Goal: Task Accomplishment & Management: Use online tool/utility

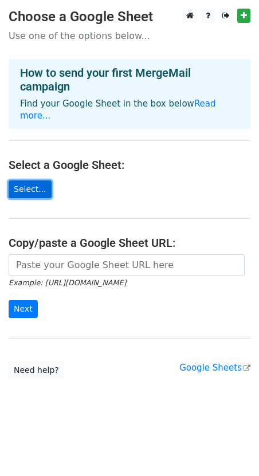
click at [30, 180] on link "Select..." at bounding box center [30, 189] width 43 height 18
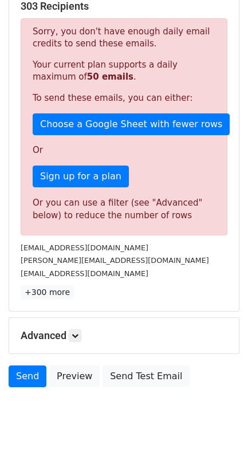
scroll to position [238, 0]
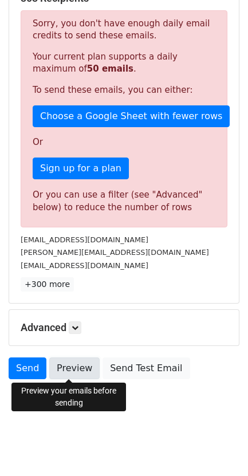
click at [73, 366] on link "Preview" at bounding box center [74, 368] width 50 height 22
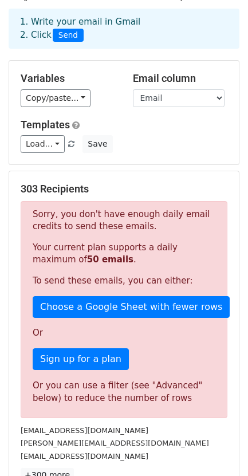
scroll to position [0, 0]
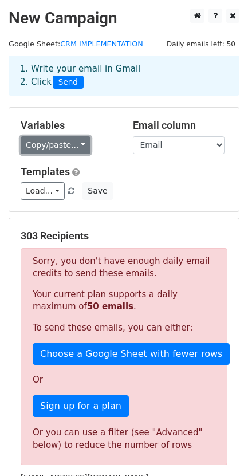
click at [74, 138] on link "Copy/paste..." at bounding box center [56, 145] width 70 height 18
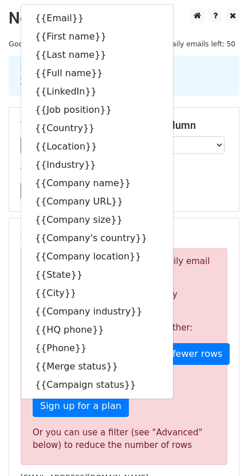
click at [241, 217] on main "New Campaign Daily emails left: 50 Google Sheet: CRM IMPLEMENTATION 1. Write yo…" at bounding box center [124, 316] width 248 height 614
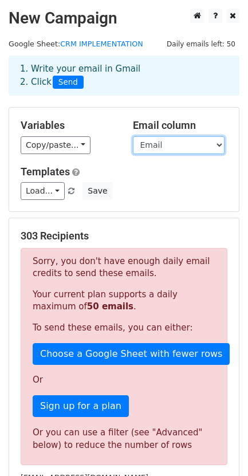
click at [156, 144] on select "Email First name Last name Full name LinkedIn Job position Country Location Ind…" at bounding box center [179, 145] width 92 height 18
click at [133, 136] on select "Email First name Last name Full name LinkedIn Job position Country Location Ind…" at bounding box center [179, 145] width 92 height 18
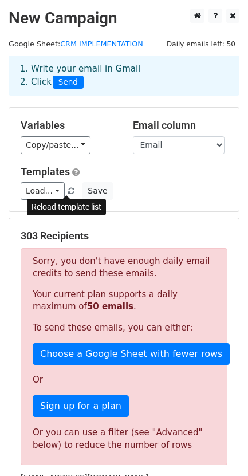
click at [68, 190] on span at bounding box center [71, 191] width 6 height 7
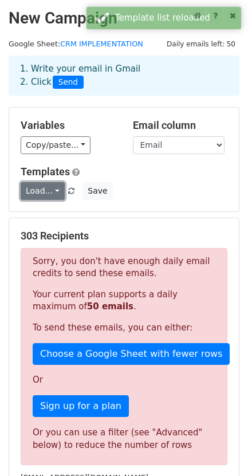
click at [50, 195] on link "Load..." at bounding box center [43, 191] width 44 height 18
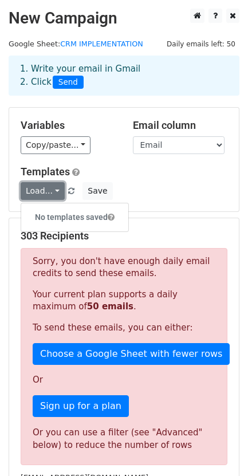
click at [53, 188] on link "Load..." at bounding box center [43, 191] width 44 height 18
click at [31, 196] on link "Load..." at bounding box center [43, 191] width 44 height 18
click at [176, 177] on h5 "Templates" at bounding box center [124, 172] width 207 height 13
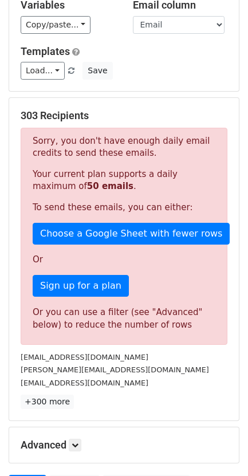
scroll to position [214, 0]
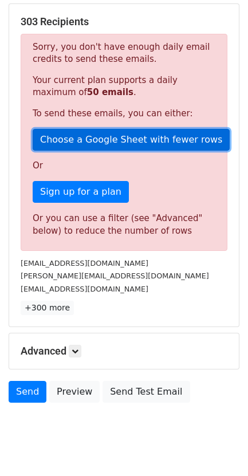
click at [97, 139] on link "Choose a Google Sheet with fewer rows" at bounding box center [131, 140] width 197 height 22
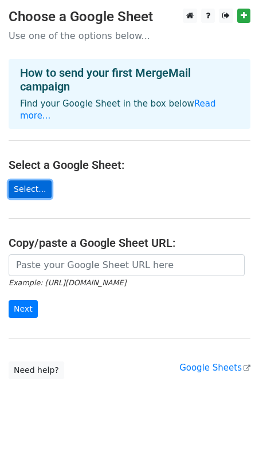
click at [37, 180] on link "Select..." at bounding box center [30, 189] width 43 height 18
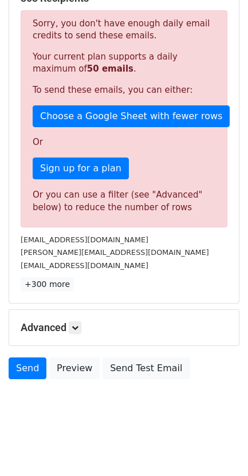
scroll to position [166, 0]
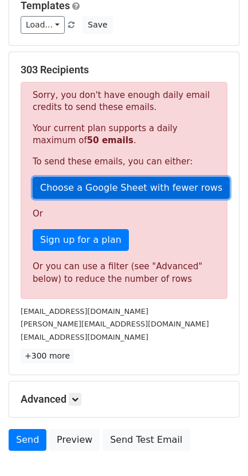
click at [127, 190] on link "Choose a Google Sheet with fewer rows" at bounding box center [131, 188] width 197 height 22
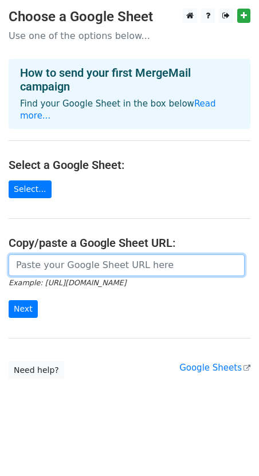
click at [82, 254] on input "url" at bounding box center [127, 265] width 236 height 22
paste input "https://docs.google.com/spreadsheets/d/1scIY-gvcSkoD4Qj_7cvkTM0P4QEEki6PkW8riT-…"
type input "https://docs.google.com/spreadsheets/d/1scIY-gvcSkoD4Qj_7cvkTM0P4QEEki6PkW8riT-…"
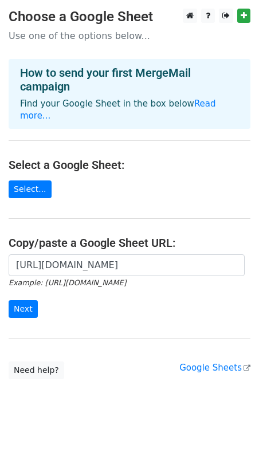
scroll to position [0, 0]
click at [97, 294] on form "https://docs.google.com/spreadsheets/d/1scIY-gvcSkoD4Qj_7cvkTM0P4QEEki6PkW8riT-…" at bounding box center [130, 286] width 242 height 64
click at [23, 300] on input "Next" at bounding box center [23, 309] width 29 height 18
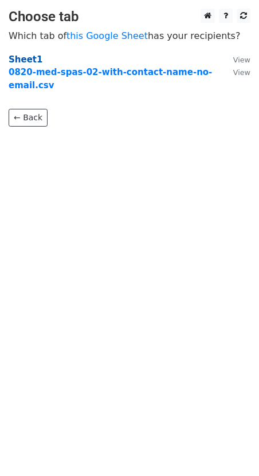
click at [27, 57] on strong "Sheet1" at bounding box center [26, 59] width 34 height 10
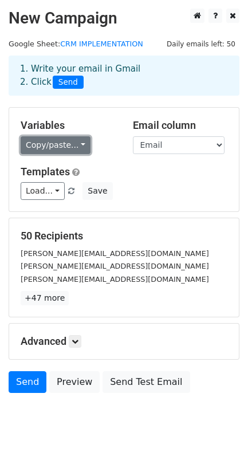
click at [75, 147] on link "Copy/paste..." at bounding box center [56, 145] width 70 height 18
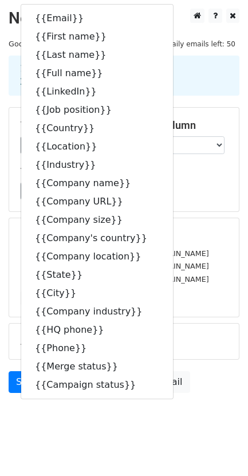
click at [209, 188] on div "Load... No templates saved Save" at bounding box center [124, 191] width 224 height 18
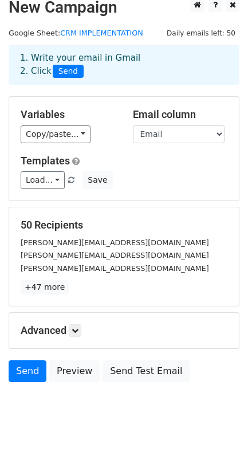
scroll to position [14, 0]
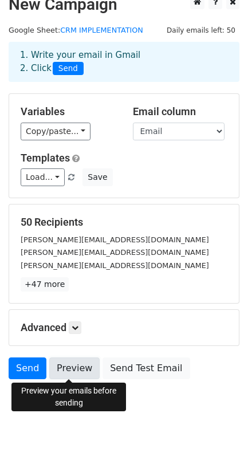
click at [78, 369] on link "Preview" at bounding box center [74, 368] width 50 height 22
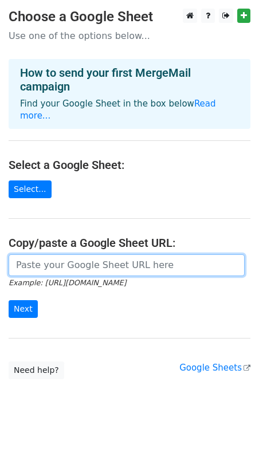
click at [41, 254] on input "url" at bounding box center [127, 265] width 236 height 22
paste input "https://docs.google.com/spreadsheets/d/1scIY-gvcSkoD4Qj_7cvkTM0P4QEEki6PkW8riT-…"
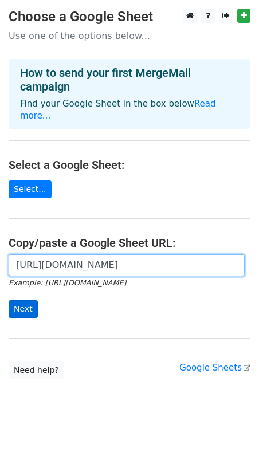
type input "https://docs.google.com/spreadsheets/d/1scIY-gvcSkoD4Qj_7cvkTM0P4QEEki6PkW8riT-…"
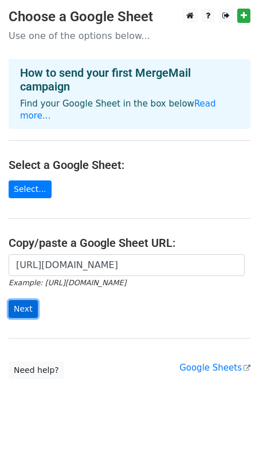
click at [28, 300] on input "Next" at bounding box center [23, 309] width 29 height 18
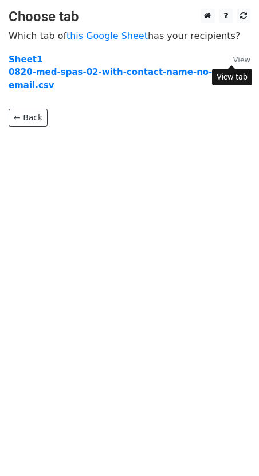
click at [239, 58] on small "View" at bounding box center [241, 60] width 17 height 9
click at [25, 58] on strong "Sheet1" at bounding box center [26, 59] width 34 height 10
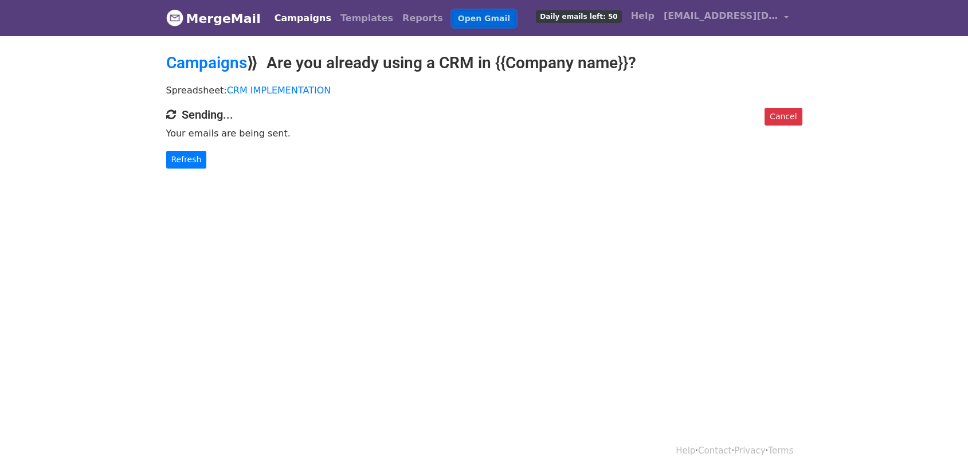
click at [452, 22] on link "Open Gmail" at bounding box center [484, 18] width 64 height 17
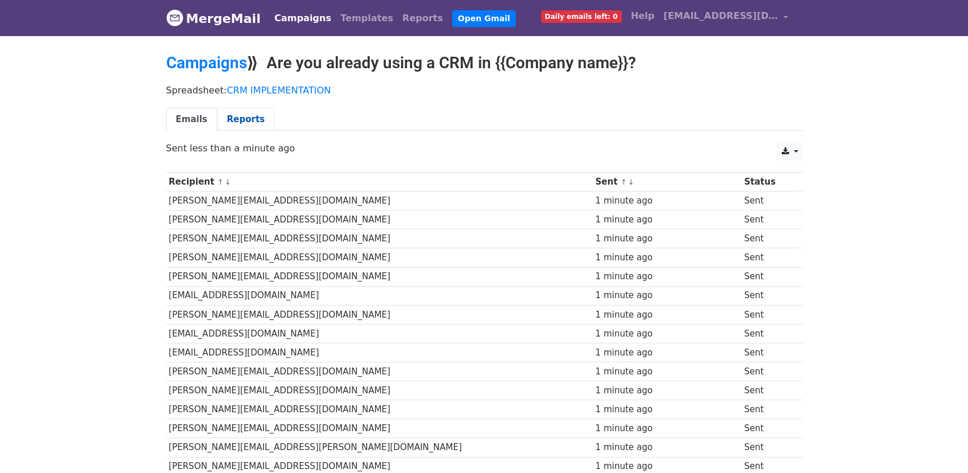
click at [243, 116] on link "Reports" at bounding box center [245, 119] width 57 height 23
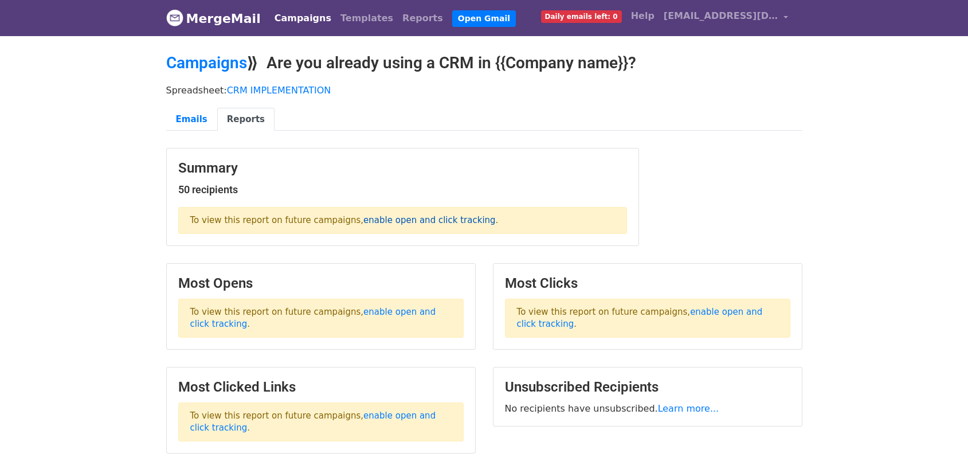
click at [386, 222] on link "enable open and click tracking" at bounding box center [429, 220] width 132 height 10
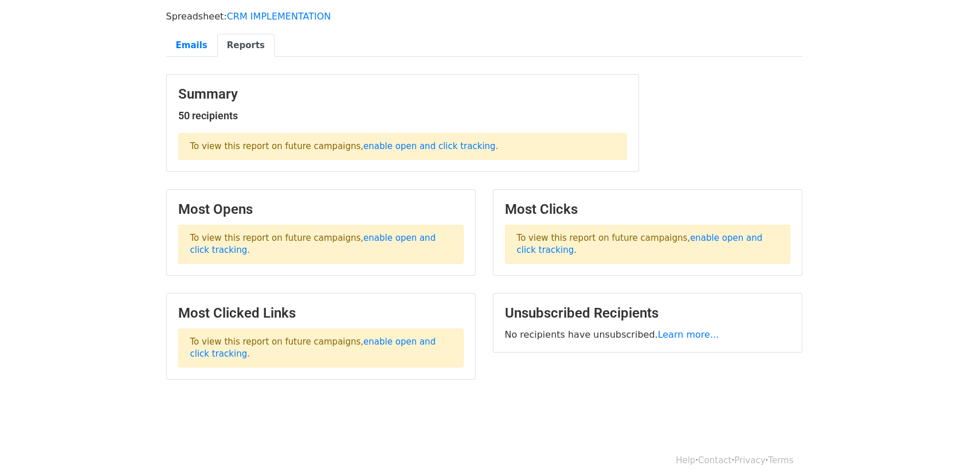
scroll to position [83, 0]
